Goal: Transaction & Acquisition: Purchase product/service

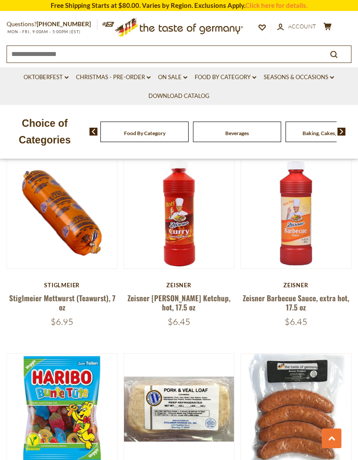
scroll to position [1317, 0]
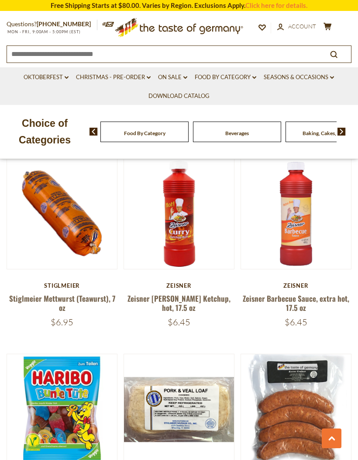
click at [76, 76] on link "Christmas - PRE-ORDER dropdown_arrow" at bounding box center [113, 78] width 75 height 10
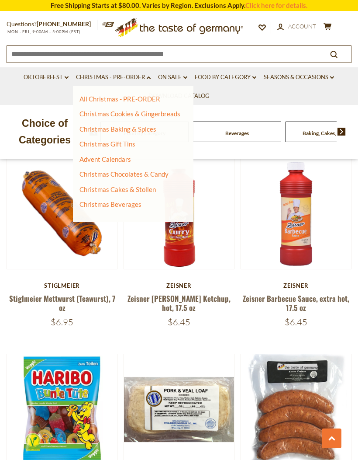
click at [51, 73] on link "Oktoberfest dropdown_arrow" at bounding box center [46, 78] width 45 height 10
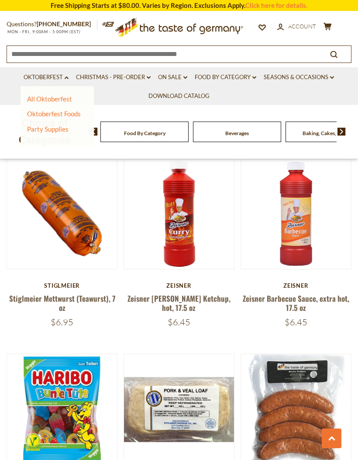
click at [40, 74] on link "Oktoberfest dropdown_arrow" at bounding box center [46, 78] width 45 height 10
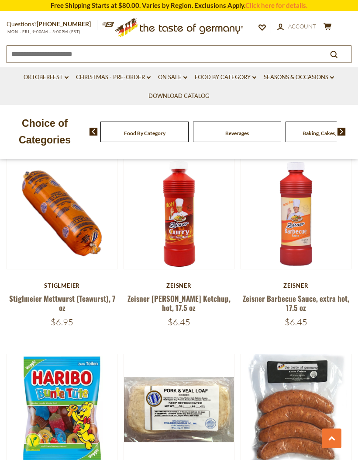
click at [58, 78] on link "Oktoberfest dropdown_arrow" at bounding box center [46, 78] width 45 height 10
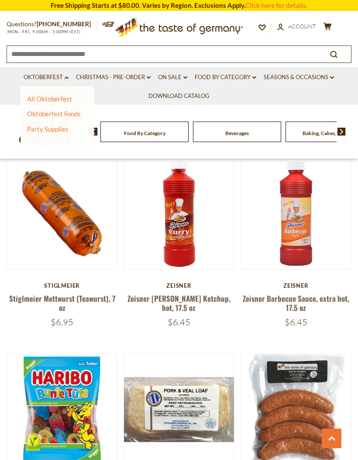
click at [66, 126] on link "Party Supplies" at bounding box center [47, 129] width 41 height 8
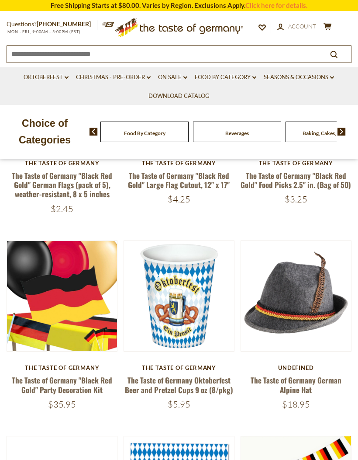
scroll to position [222, 0]
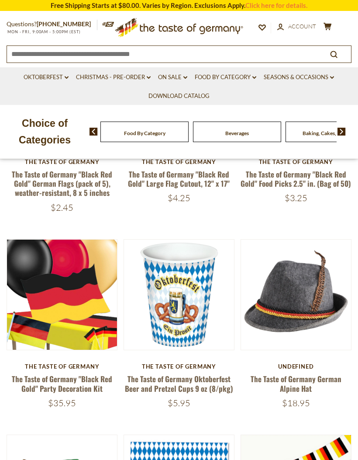
click at [336, 364] on div "undefined" at bounding box center [296, 366] width 111 height 7
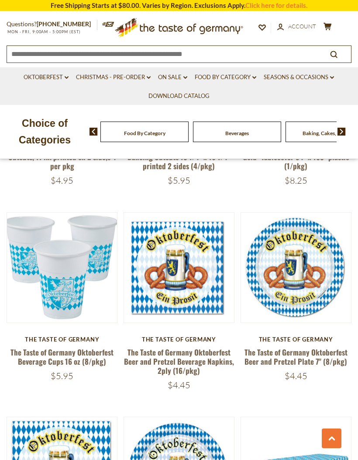
scroll to position [1889, 0]
